Goal: Task Accomplishment & Management: Complete application form

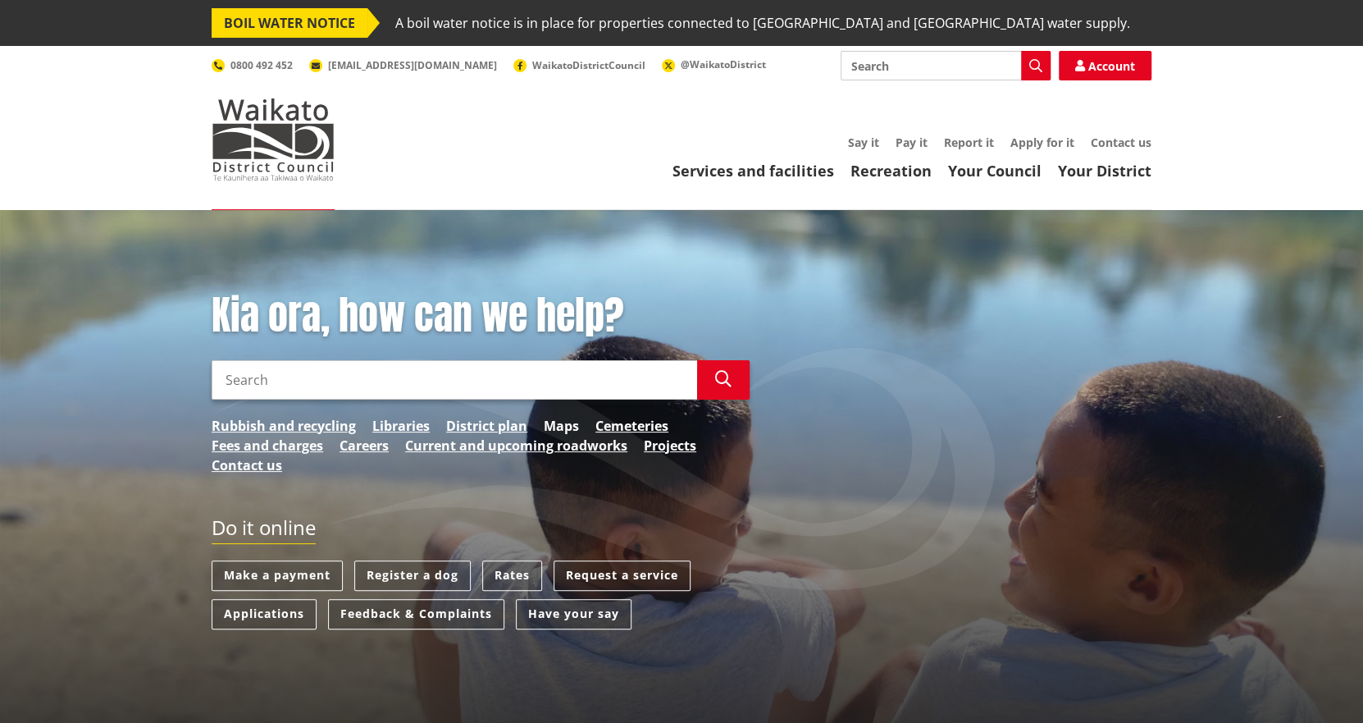
click at [562, 427] on link "Maps" at bounding box center [561, 426] width 35 height 20
click at [376, 381] on input "Search" at bounding box center [455, 379] width 486 height 39
type input "property file"
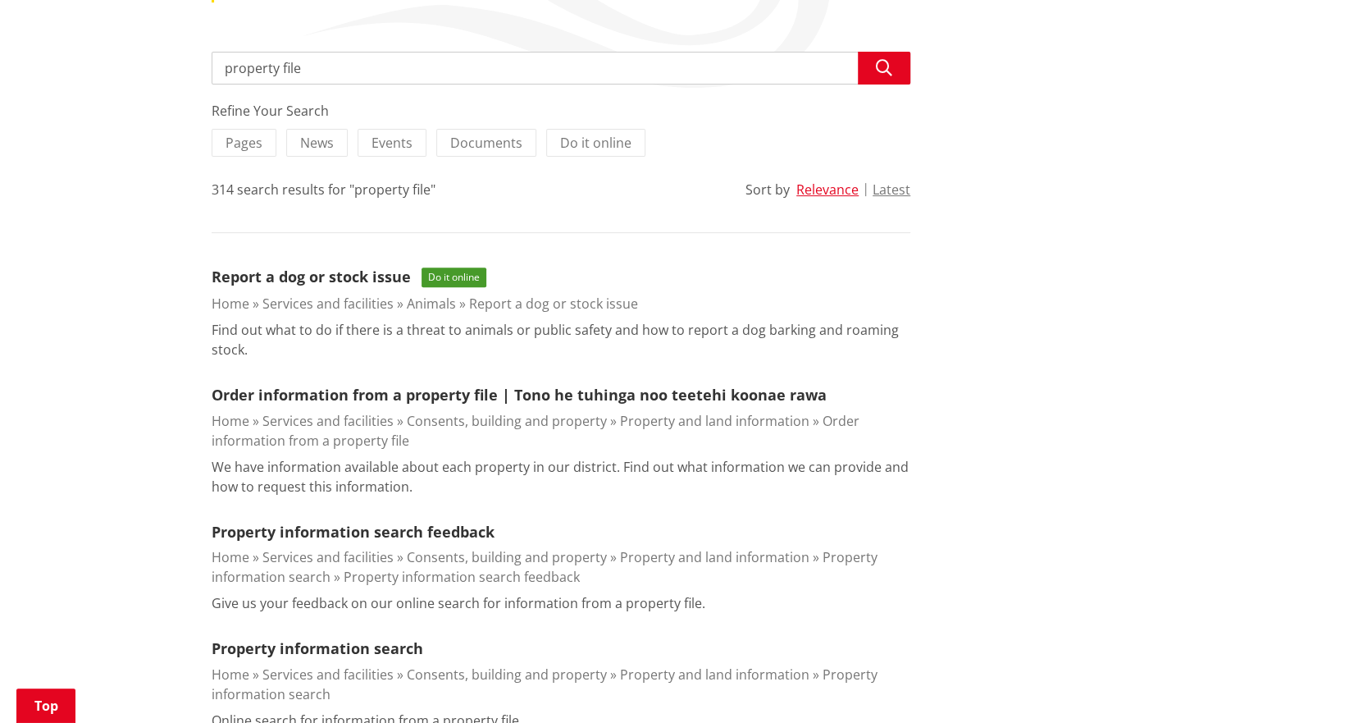
scroll to position [327, 0]
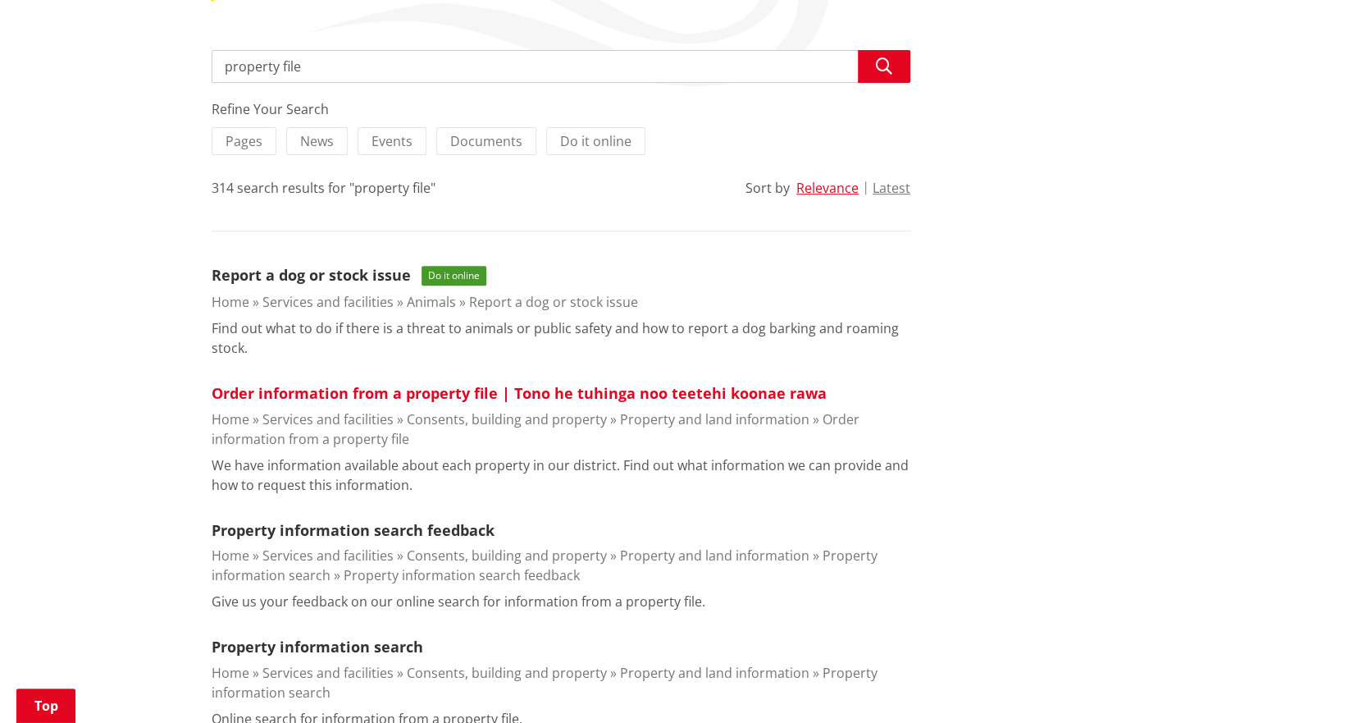
click at [421, 390] on link "Order information from a property file | Tono he tuhinga noo teetehi koonae rawa" at bounding box center [519, 393] width 615 height 20
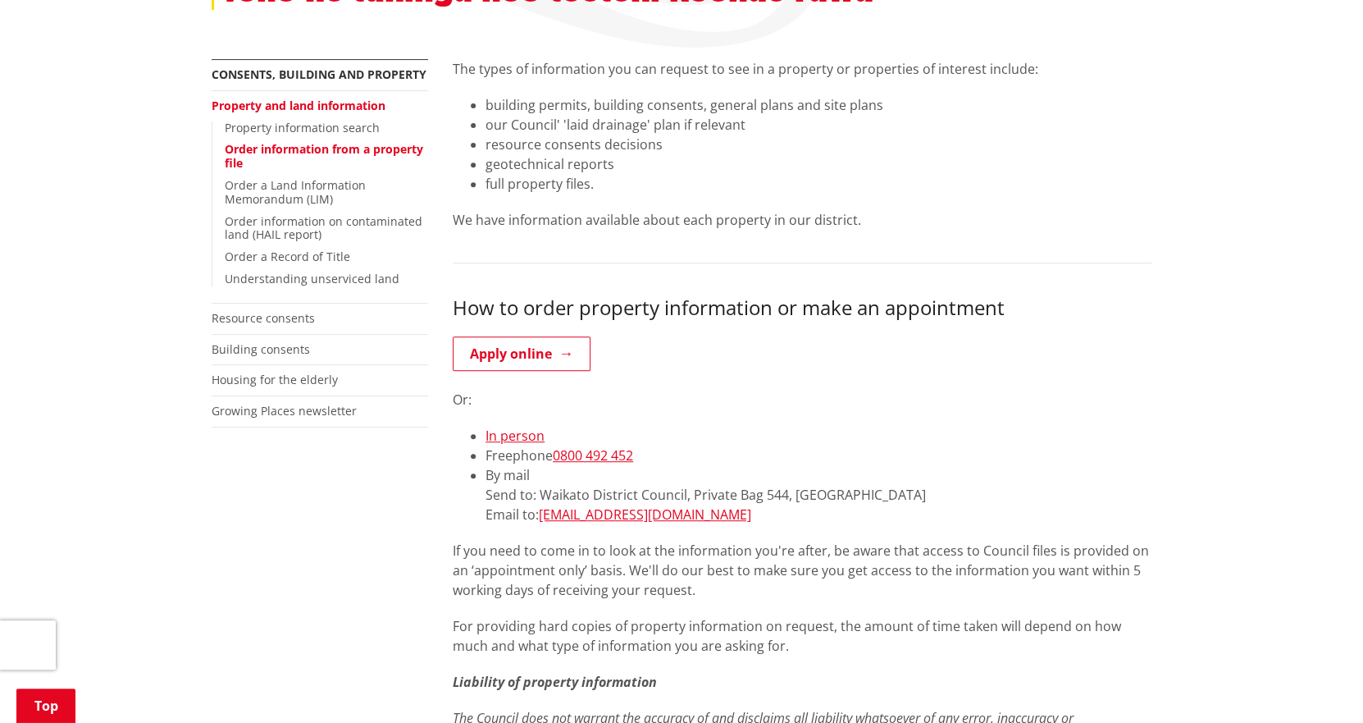
scroll to position [327, 0]
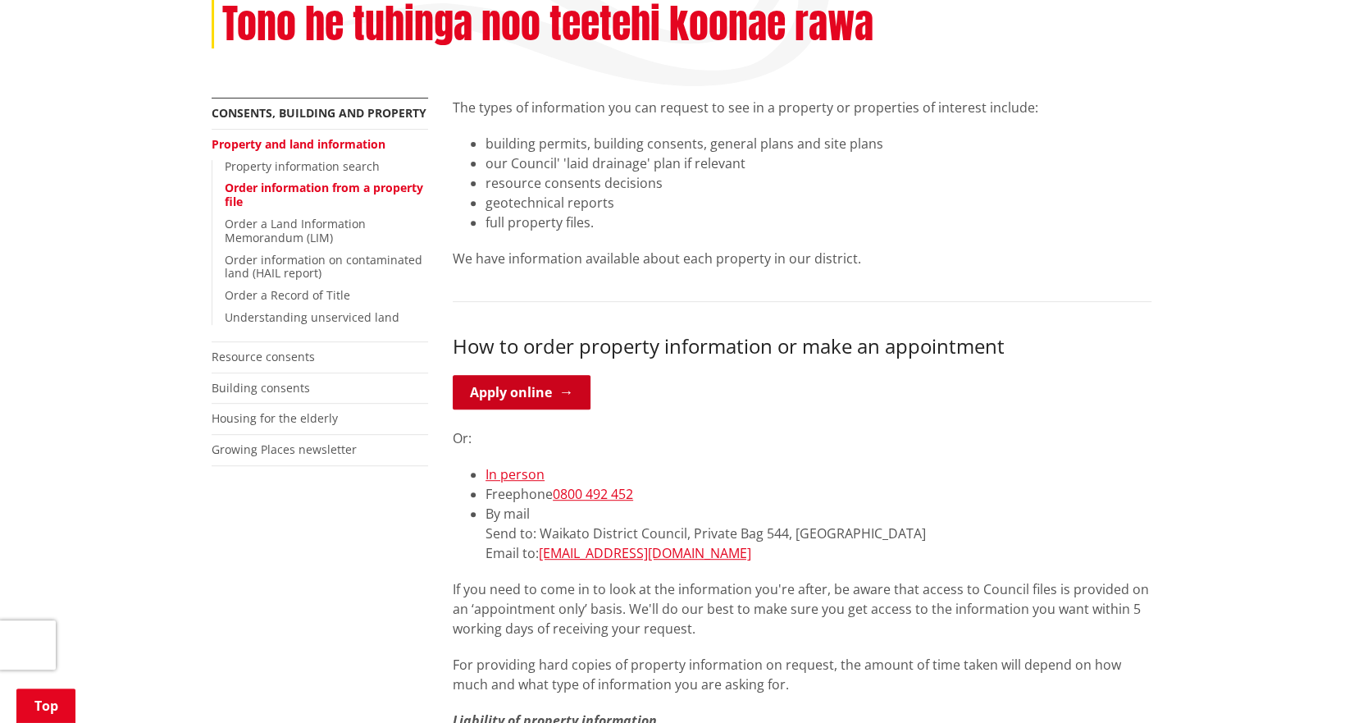
click at [501, 399] on link "Apply online" at bounding box center [522, 392] width 138 height 34
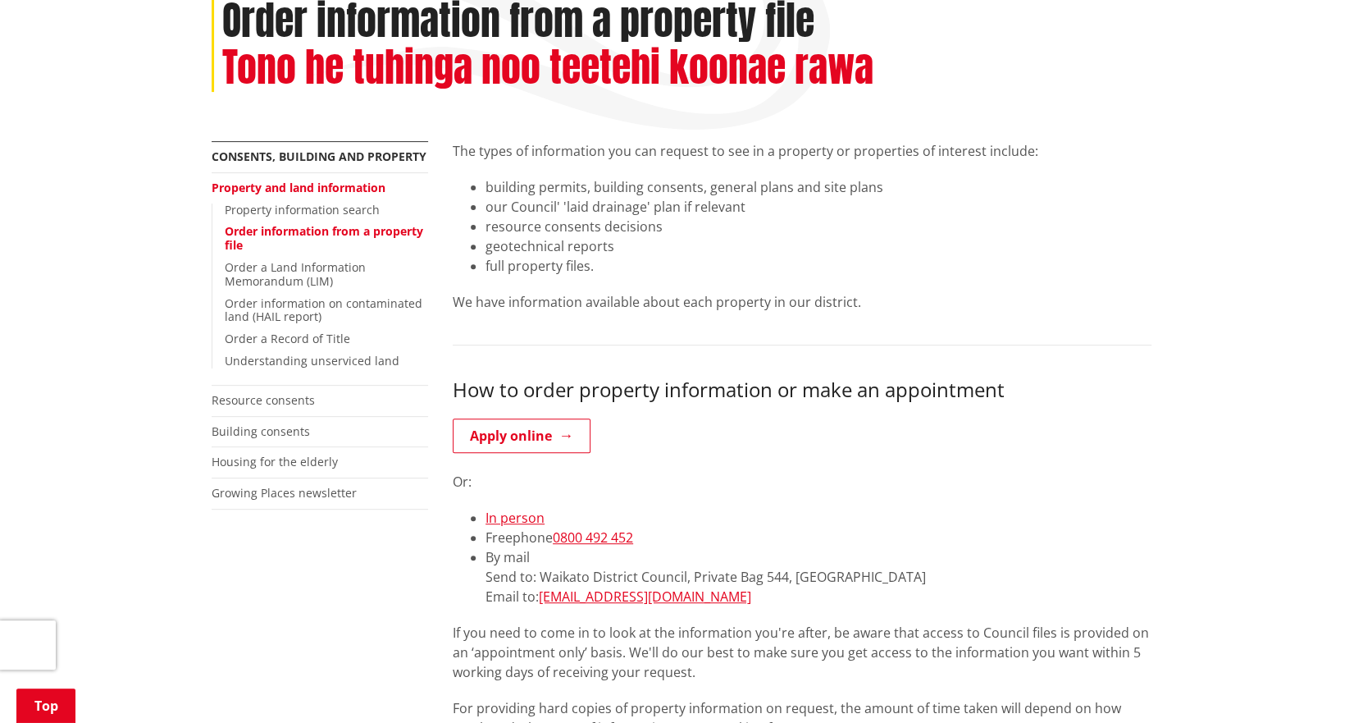
scroll to position [327, 0]
